Goal: Information Seeking & Learning: Learn about a topic

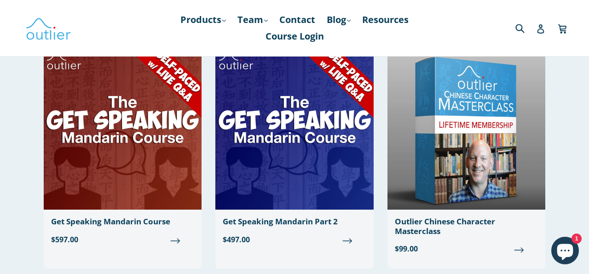
scroll to position [318, 0]
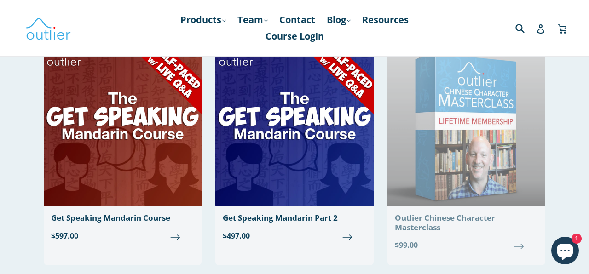
click at [478, 157] on img at bounding box center [466, 126] width 158 height 159
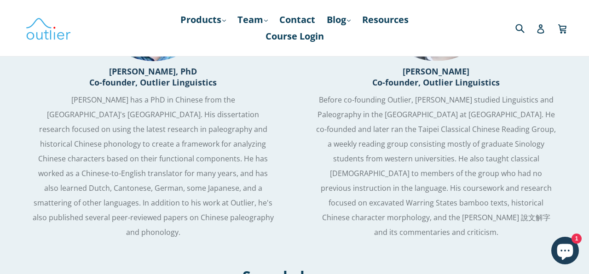
scroll to position [1013, 0]
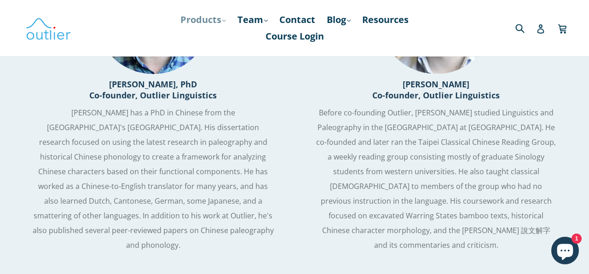
click at [194, 17] on link "Products .cls-1{fill:#231f20} expand" at bounding box center [203, 19] width 55 height 17
click at [250, 17] on link "Team .cls-1{fill:#231f20} expand" at bounding box center [253, 19] width 40 height 17
click at [295, 18] on link "Contact" at bounding box center [296, 19] width 45 height 17
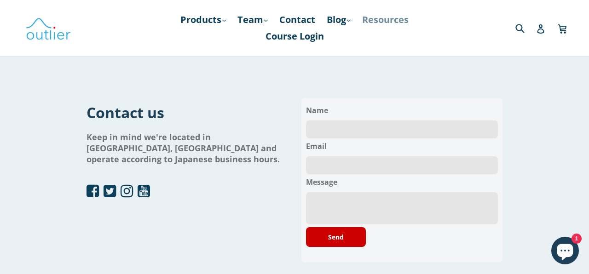
click at [383, 20] on link "Resources" at bounding box center [385, 19] width 56 height 17
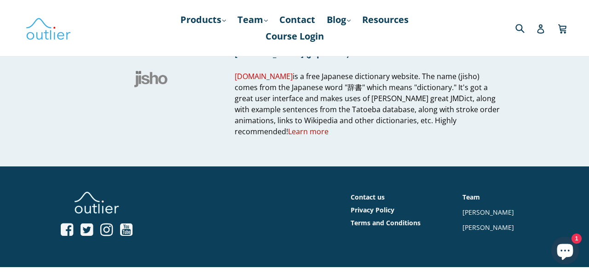
scroll to position [1010, 0]
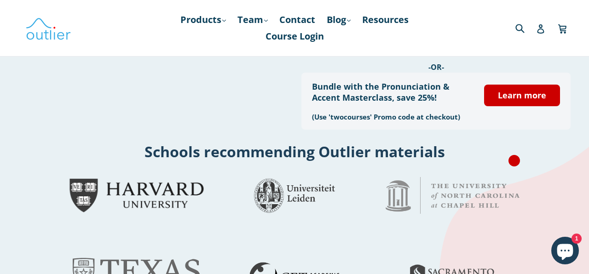
scroll to position [242, 0]
